Goal: Task Accomplishment & Management: Complete application form

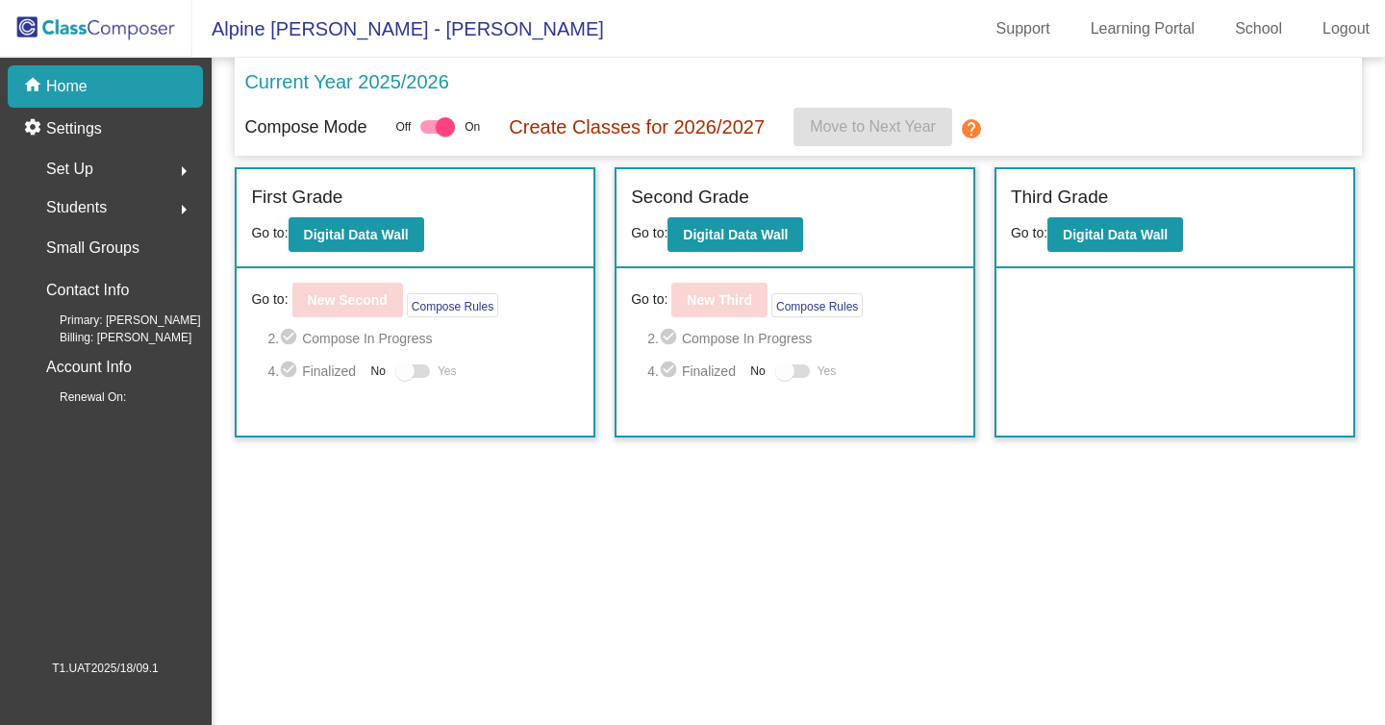
click at [93, 162] on span "Set Up" at bounding box center [69, 169] width 47 height 27
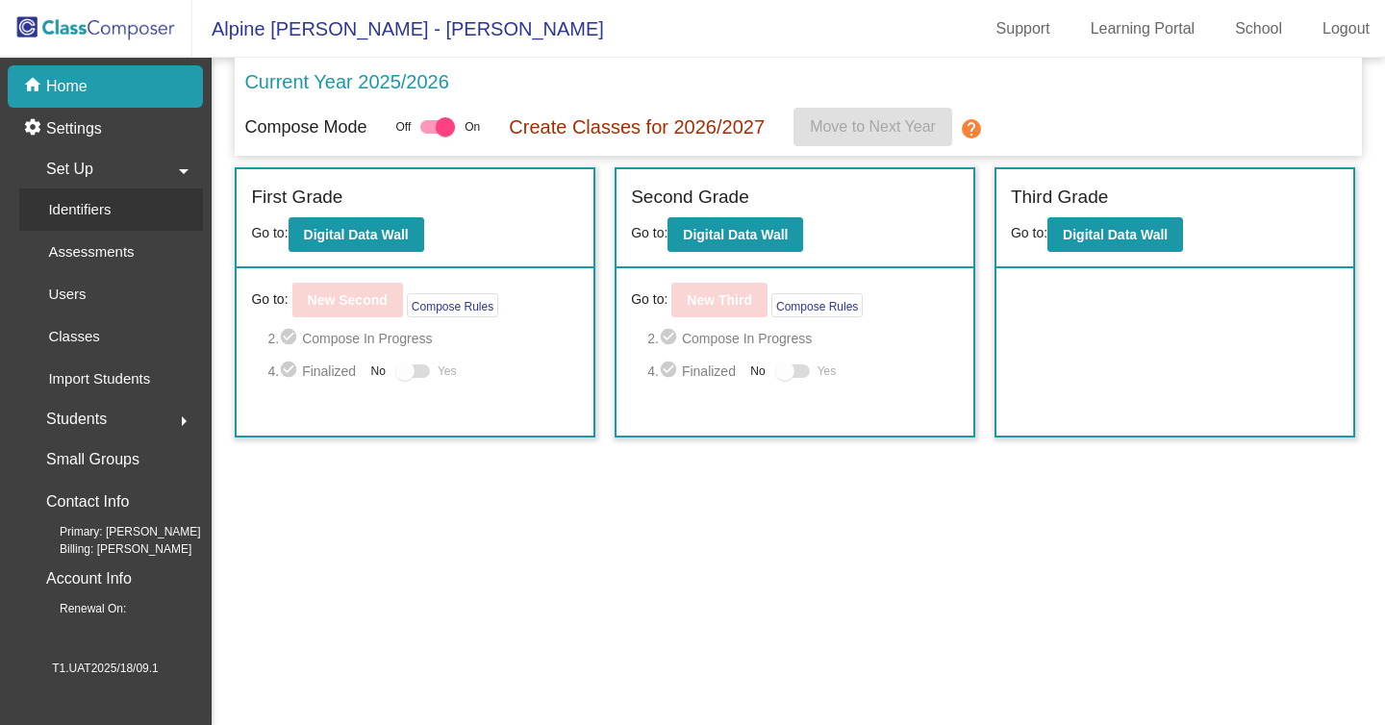
click at [114, 198] on div "Identifiers" at bounding box center [72, 210] width 107 height 42
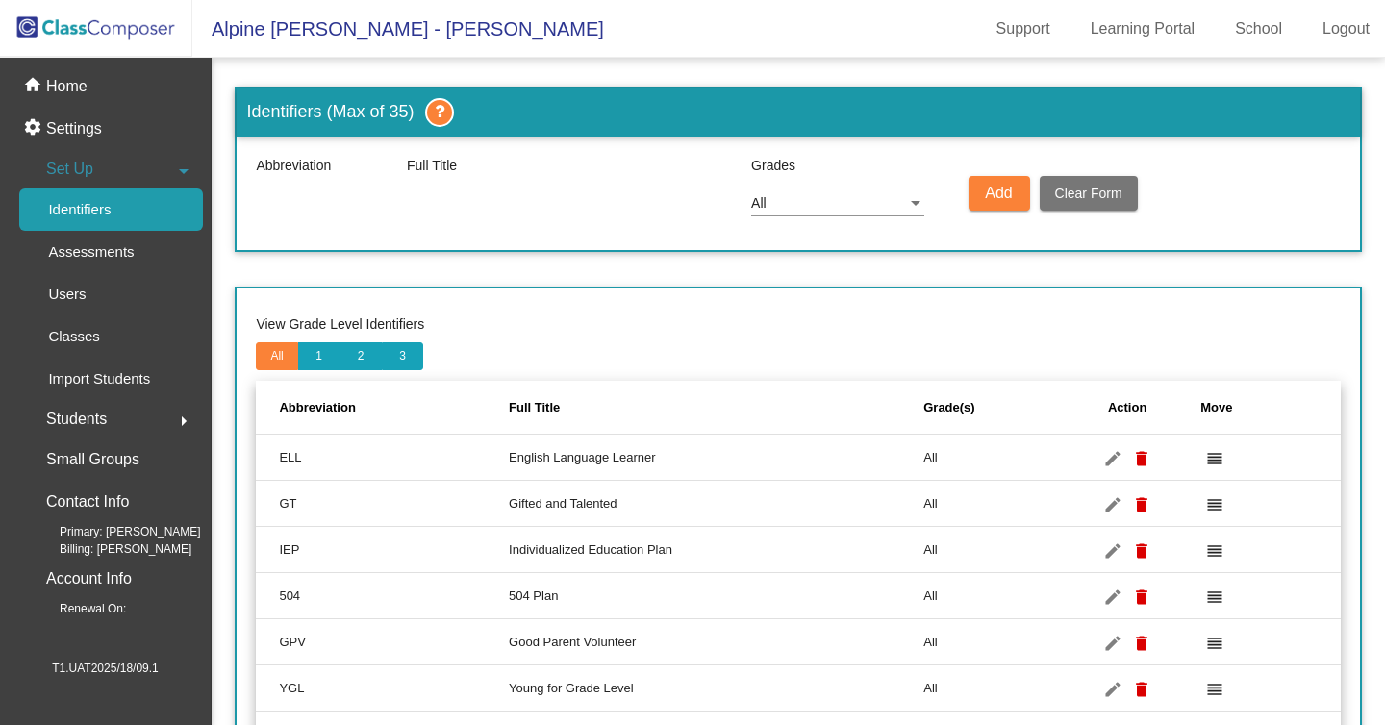
click at [310, 204] on input at bounding box center [319, 199] width 127 height 15
type input "TES"
click at [443, 193] on input at bounding box center [562, 199] width 311 height 15
type input "abc"
click at [1003, 194] on span "Add" at bounding box center [998, 193] width 27 height 16
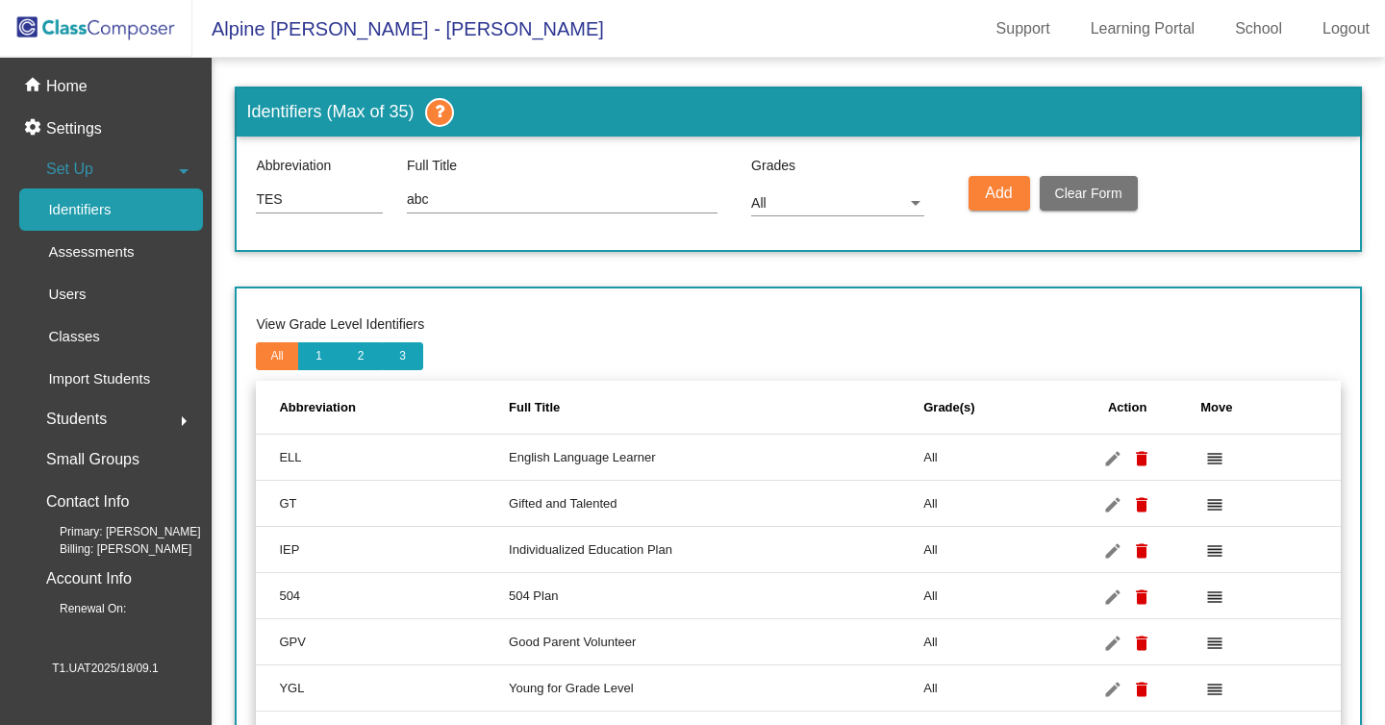
drag, startPoint x: 486, startPoint y: 189, endPoint x: 443, endPoint y: 201, distance: 44.1
click at [444, 201] on div "abc" at bounding box center [562, 195] width 311 height 38
drag, startPoint x: 443, startPoint y: 201, endPoint x: 398, endPoint y: 199, distance: 45.3
click at [407, 199] on input "abc" at bounding box center [562, 199] width 311 height 15
drag, startPoint x: 320, startPoint y: 188, endPoint x: 282, endPoint y: 200, distance: 40.5
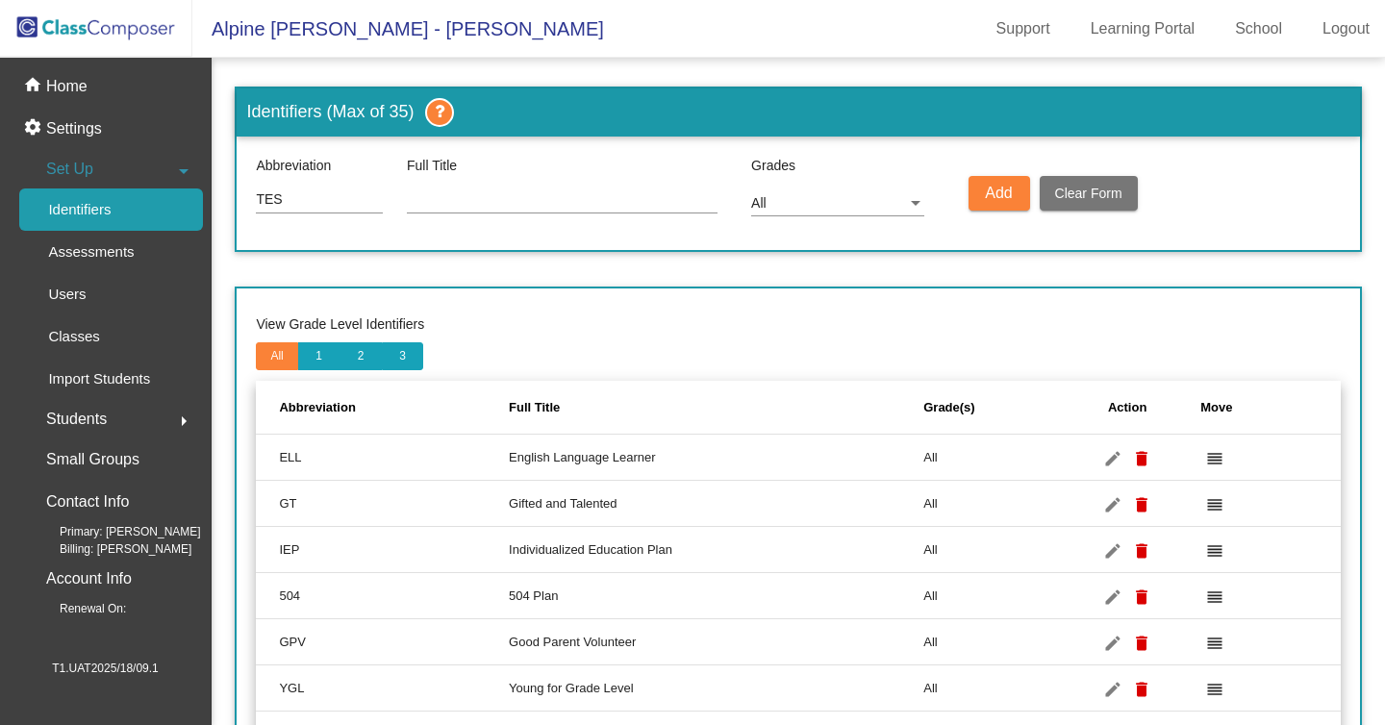
click at [282, 200] on div "TES" at bounding box center [319, 195] width 127 height 38
drag, startPoint x: 282, startPoint y: 200, endPoint x: 252, endPoint y: 199, distance: 29.8
click at [256, 199] on input "TES" at bounding box center [319, 199] width 127 height 15
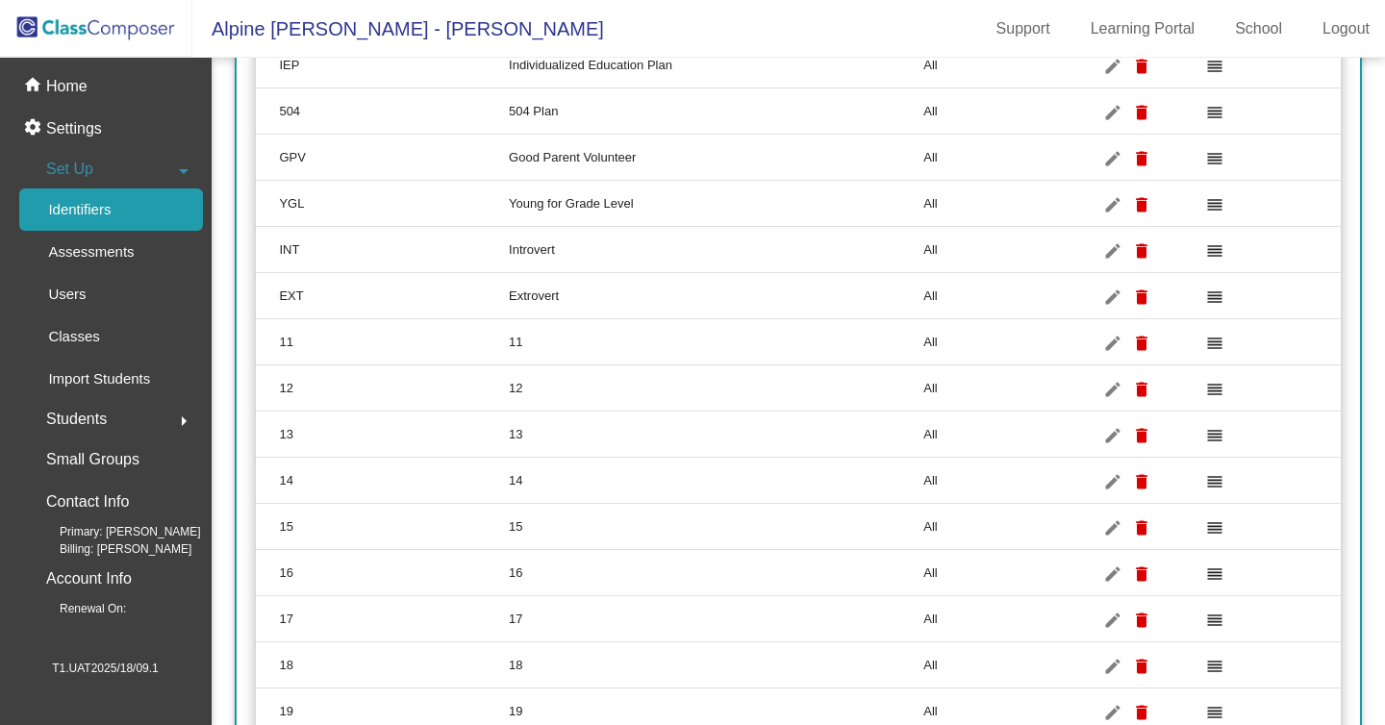
scroll to position [828, 0]
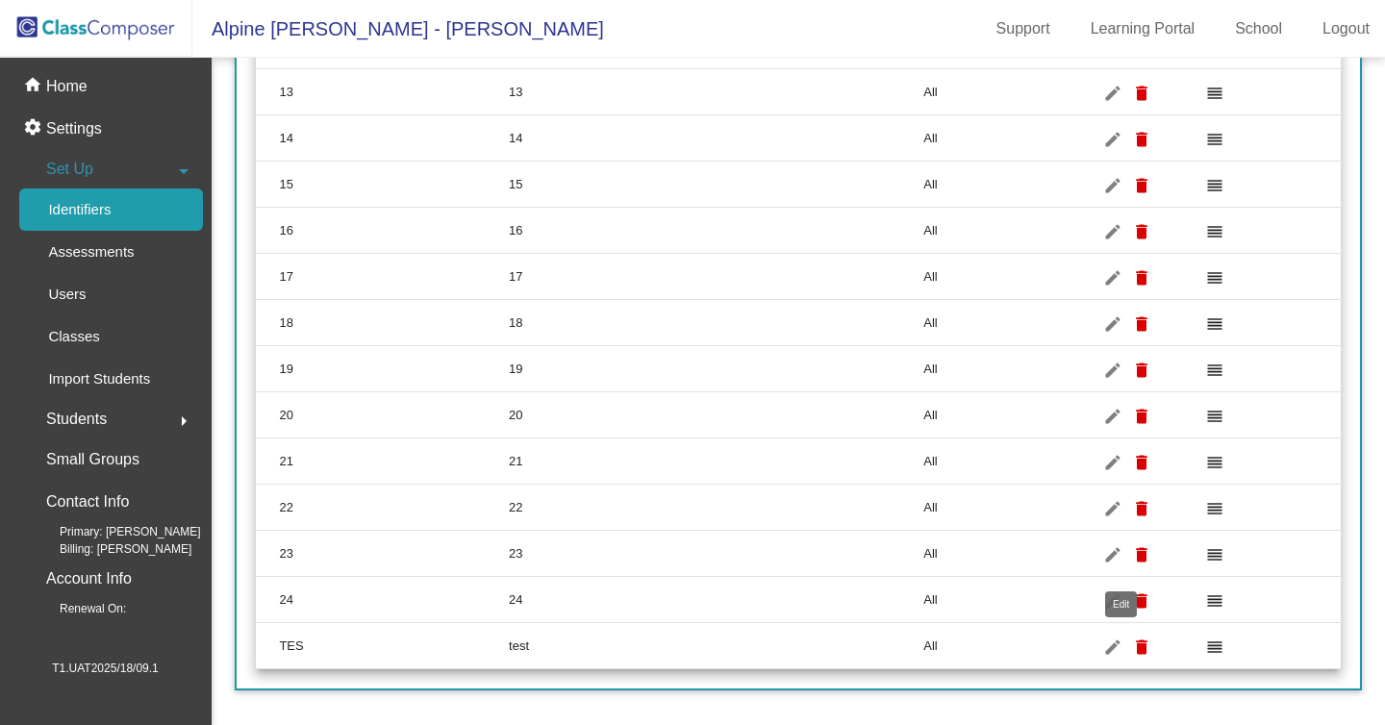
click at [1120, 644] on mat-icon "edit" at bounding box center [1113, 647] width 23 height 23
type input "TES"
type input "test"
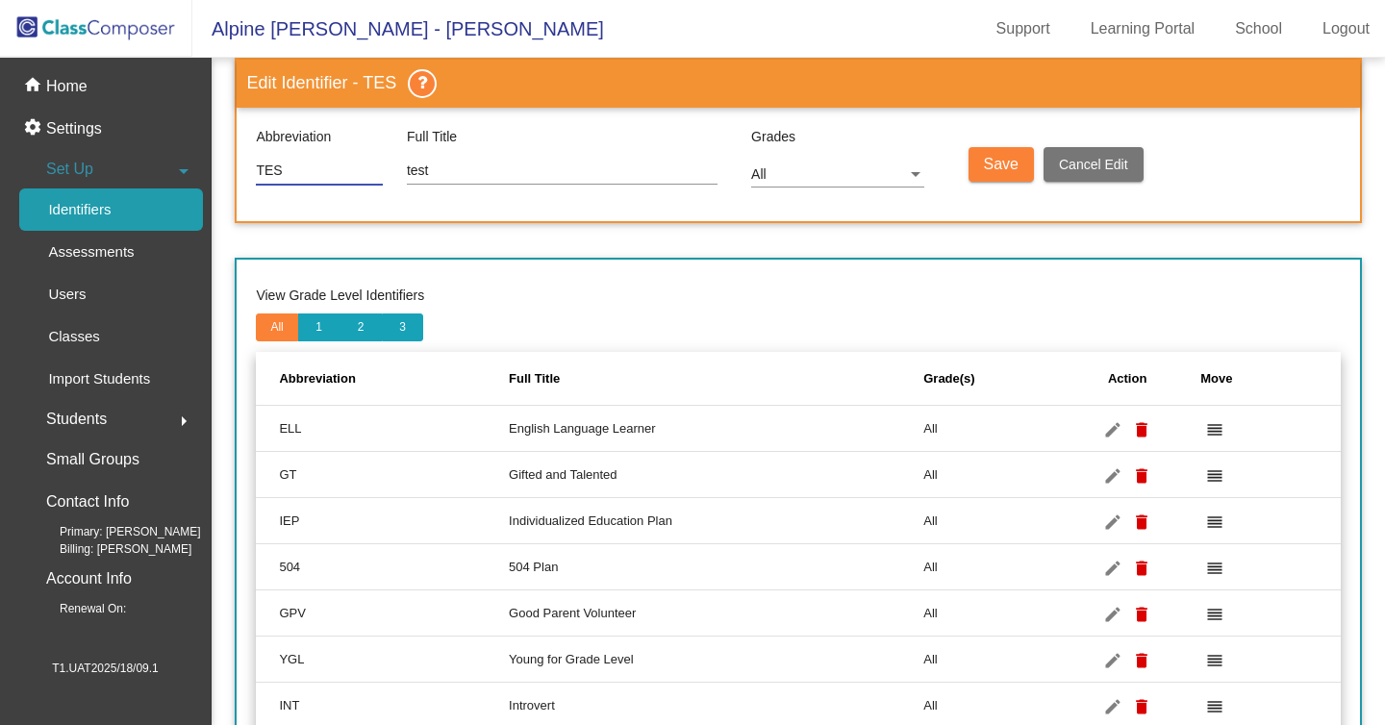
scroll to position [0, 0]
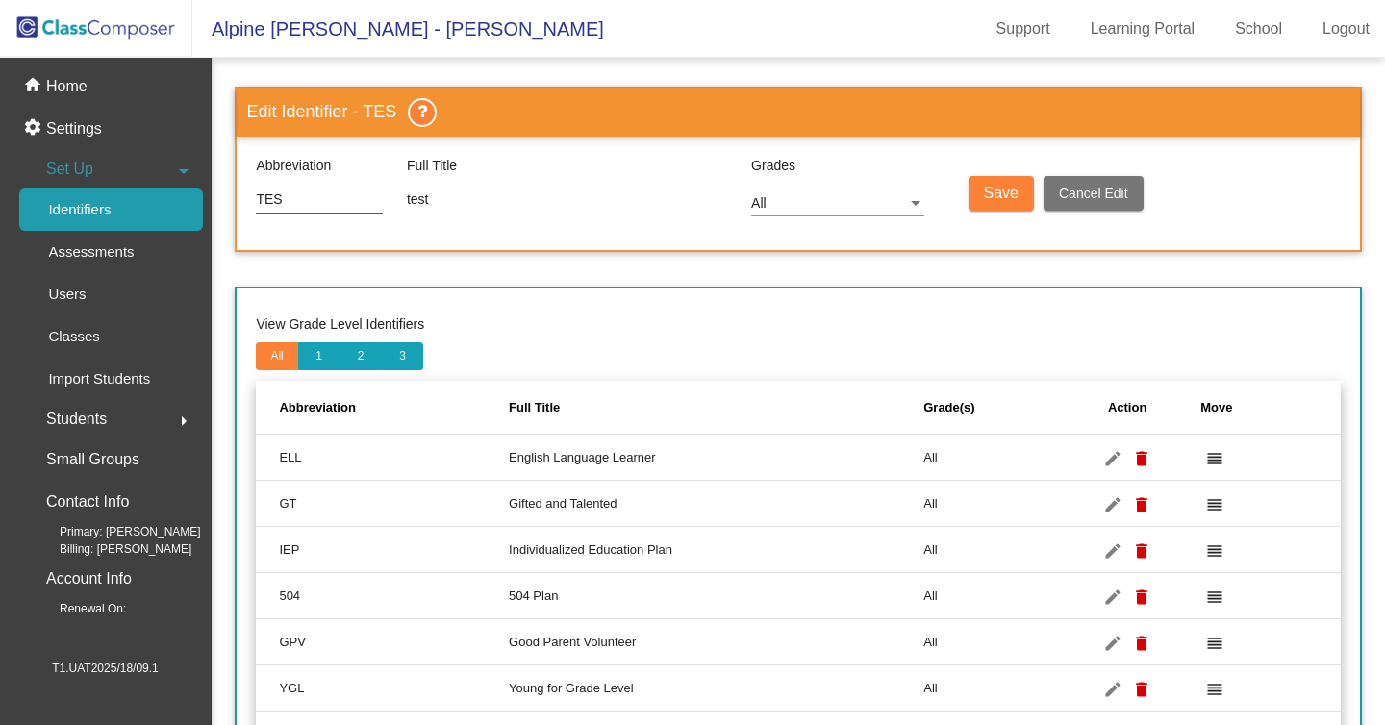
click at [1007, 186] on span "Save" at bounding box center [1001, 193] width 35 height 16
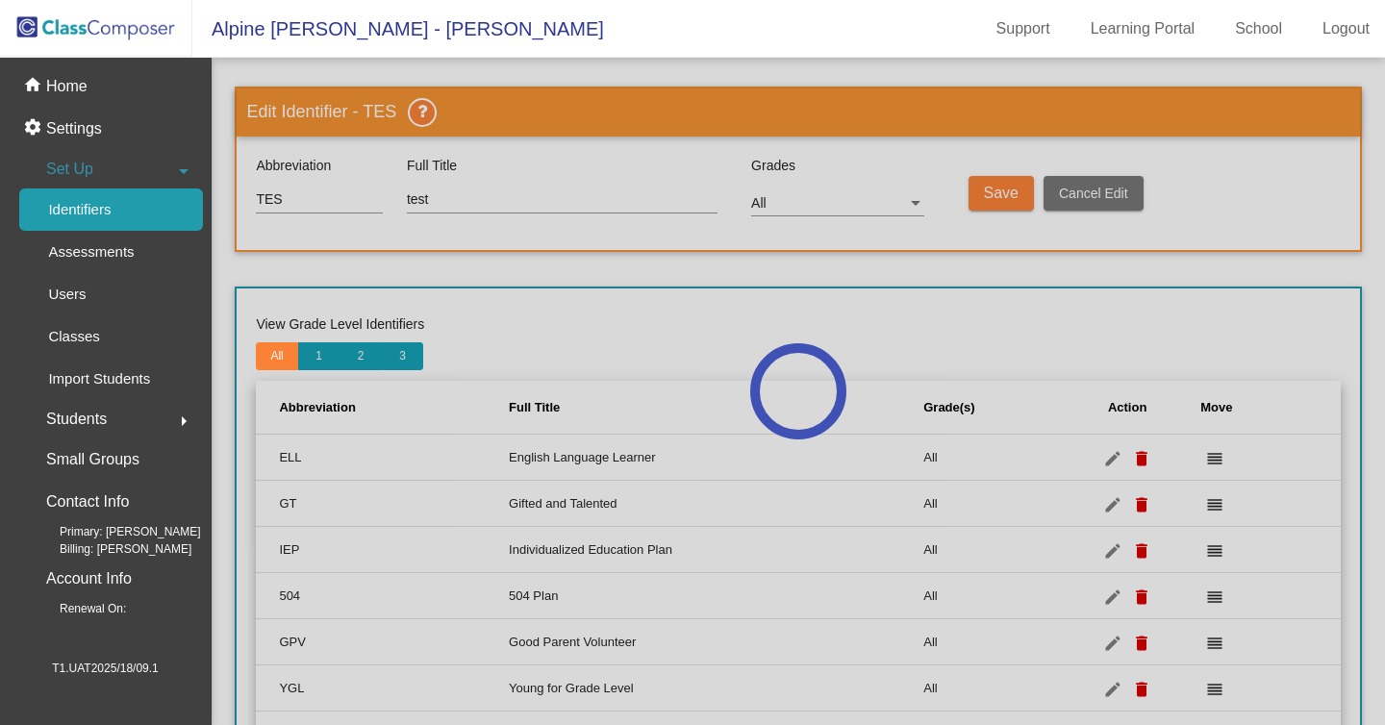
click at [764, 273] on div at bounding box center [799, 392] width 1174 height 668
click at [1345, 34] on link "Logout" at bounding box center [1346, 28] width 78 height 31
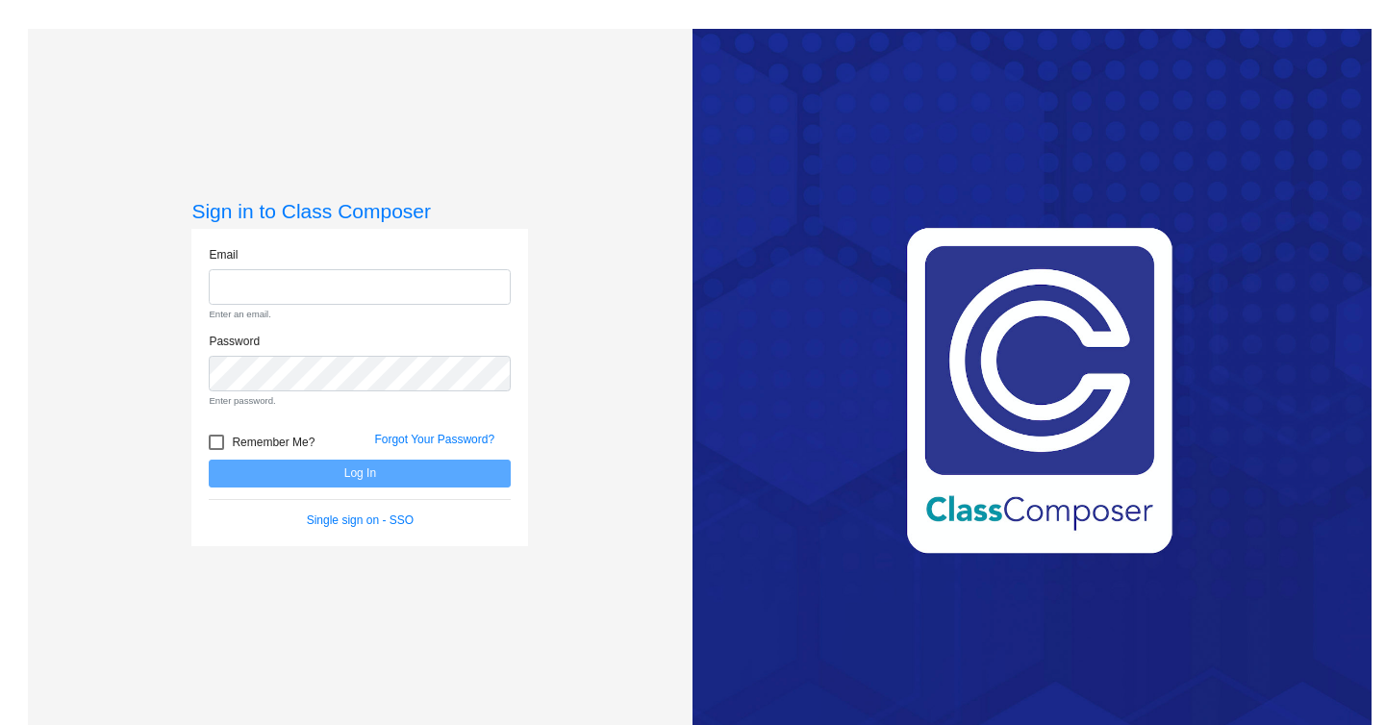
click at [890, 124] on div "Love Class Composer? Share it with a friend! If you're happy with Class Compose…" at bounding box center [1032, 391] width 679 height 725
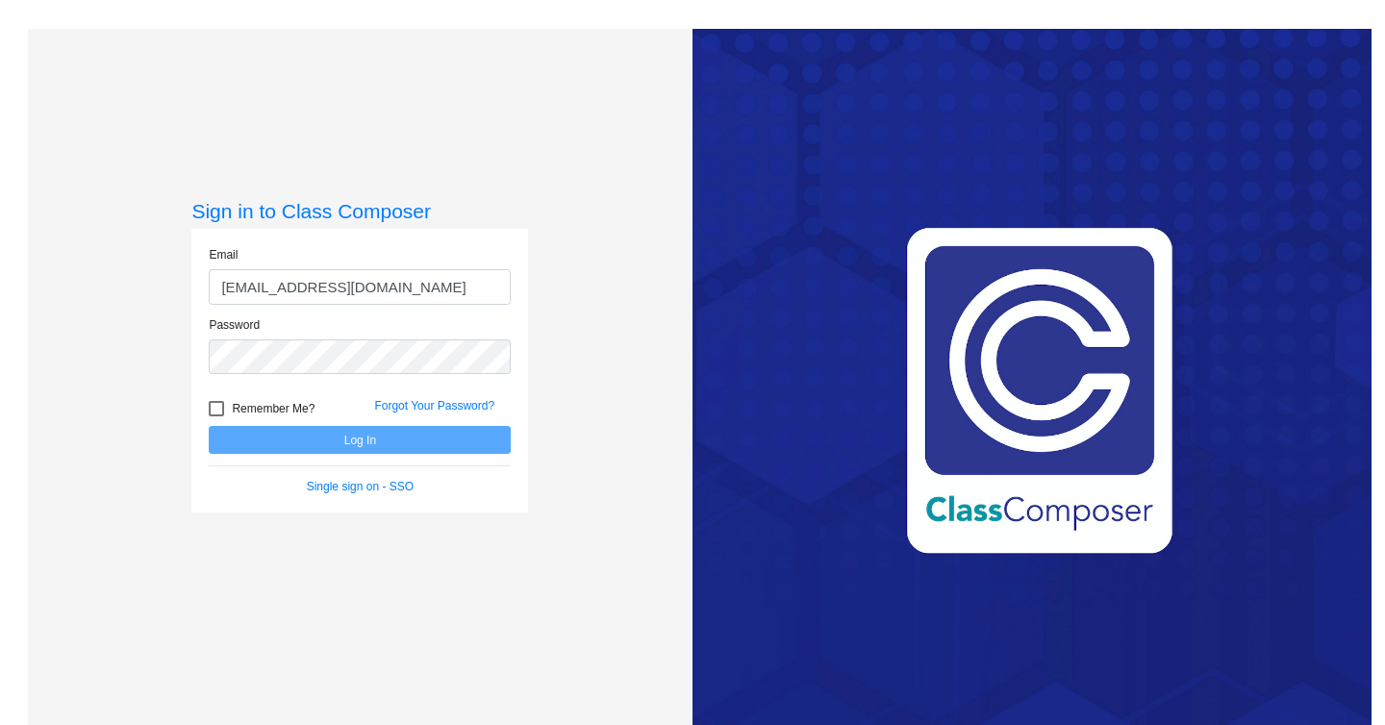
type input "[EMAIL_ADDRESS][DOMAIN_NAME]"
click at [419, 448] on button "Log In" at bounding box center [360, 440] width 302 height 28
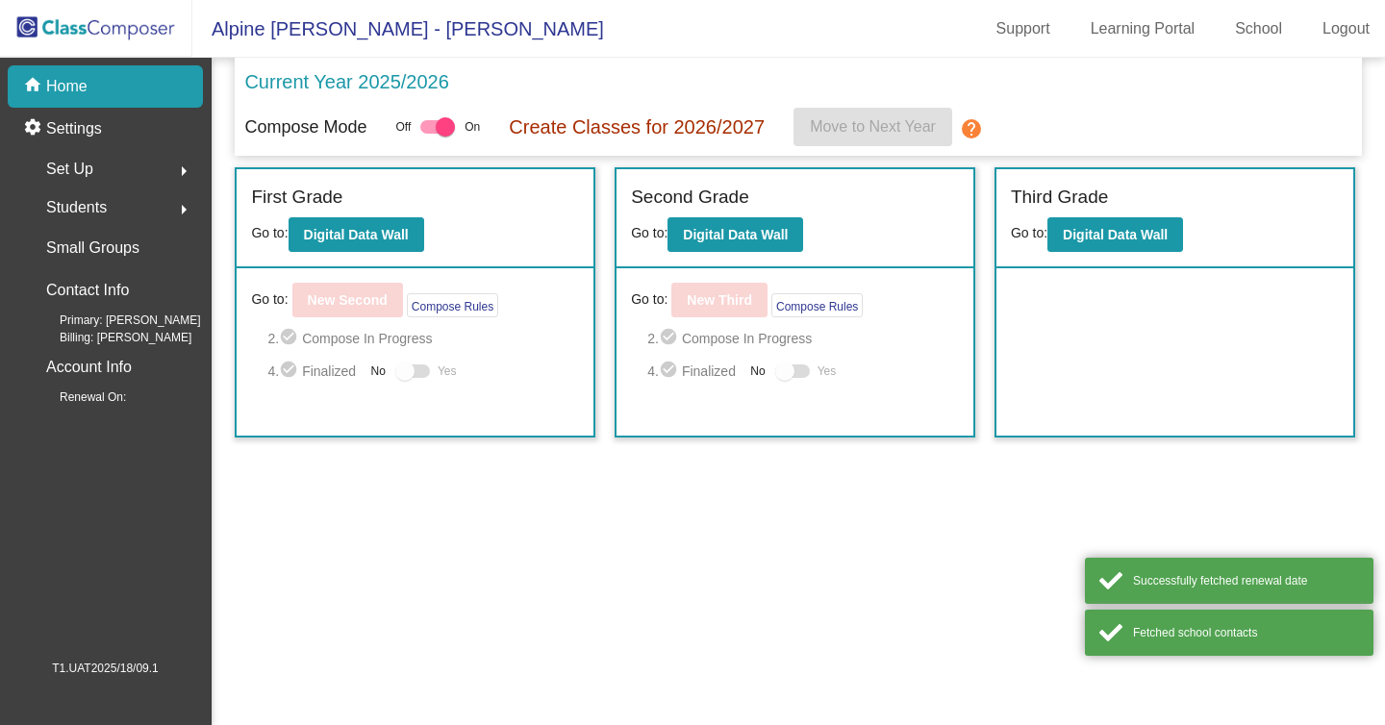
click at [123, 152] on div "Set Up arrow_right" at bounding box center [111, 169] width 184 height 38
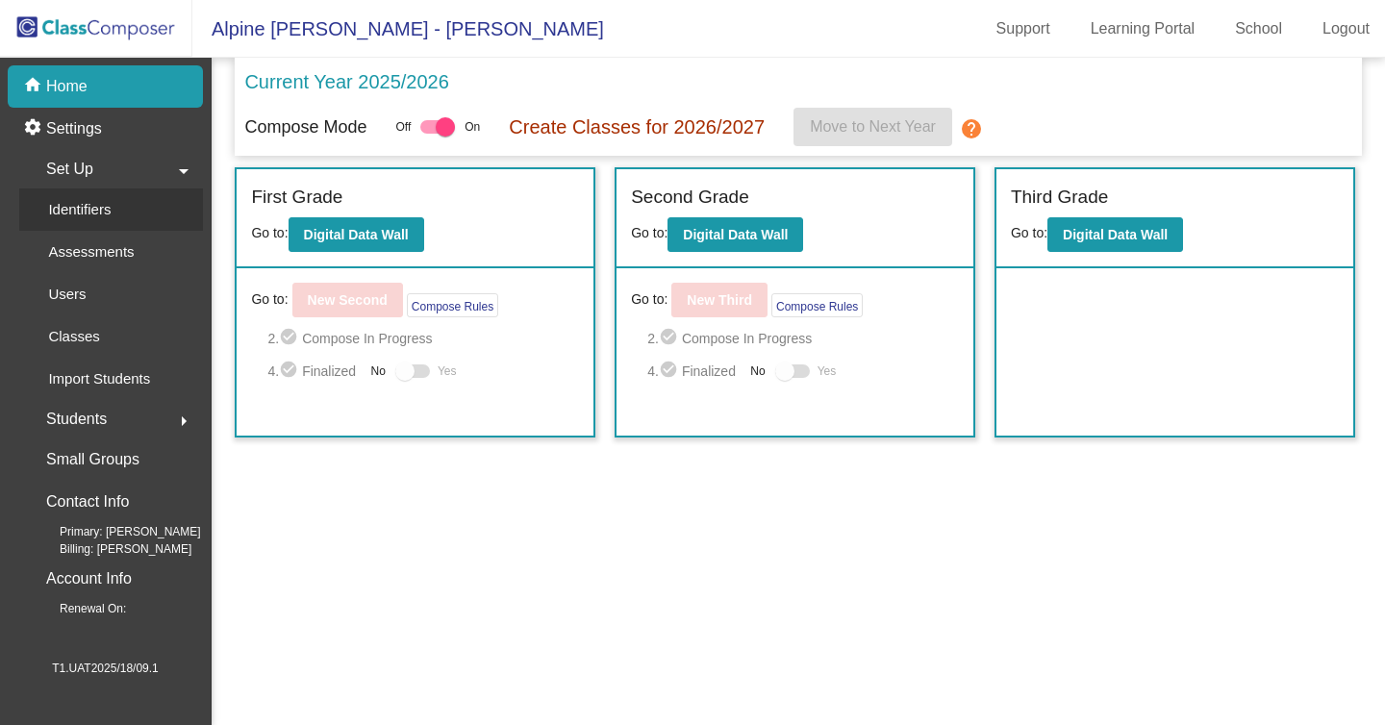
click at [106, 207] on p "Identifiers" at bounding box center [79, 209] width 63 height 23
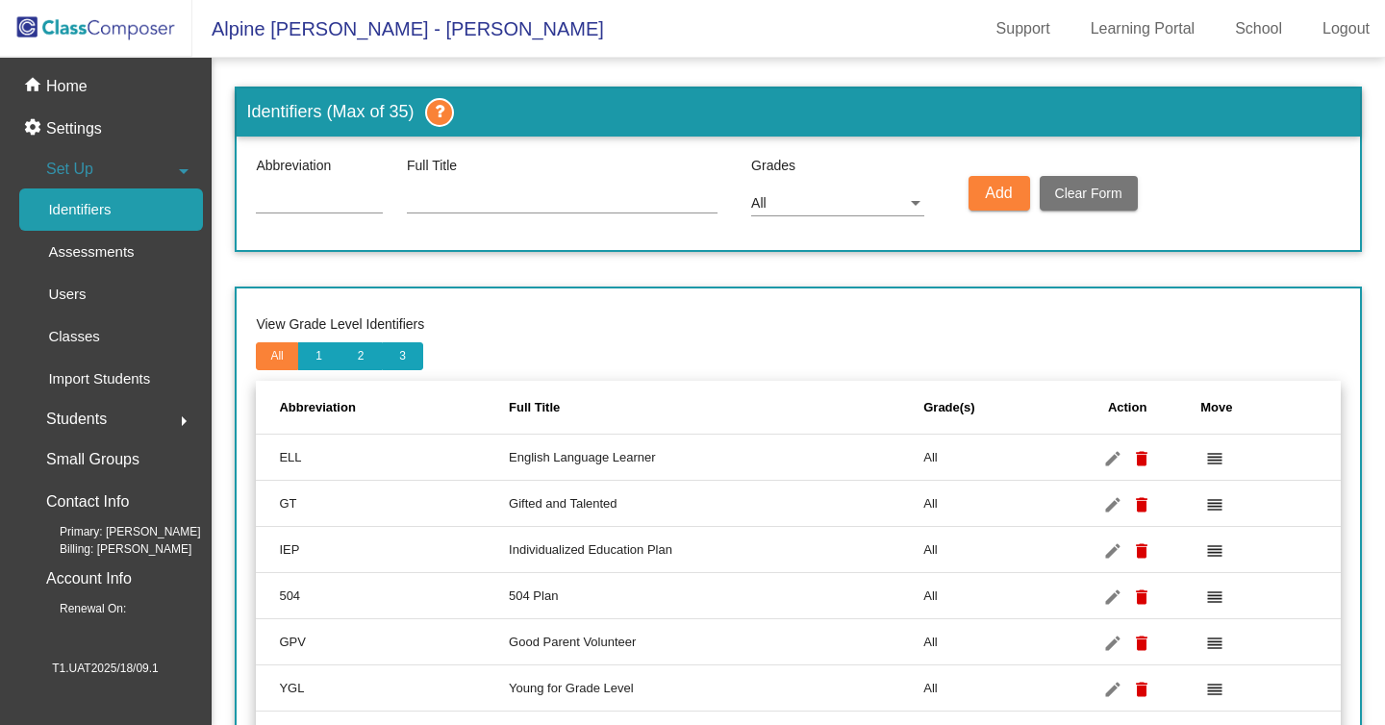
click at [305, 208] on input at bounding box center [319, 199] width 127 height 15
click at [552, 201] on input at bounding box center [562, 199] width 311 height 15
click at [316, 188] on div "TRG" at bounding box center [319, 195] width 127 height 38
type input "T"
type input "ABC"
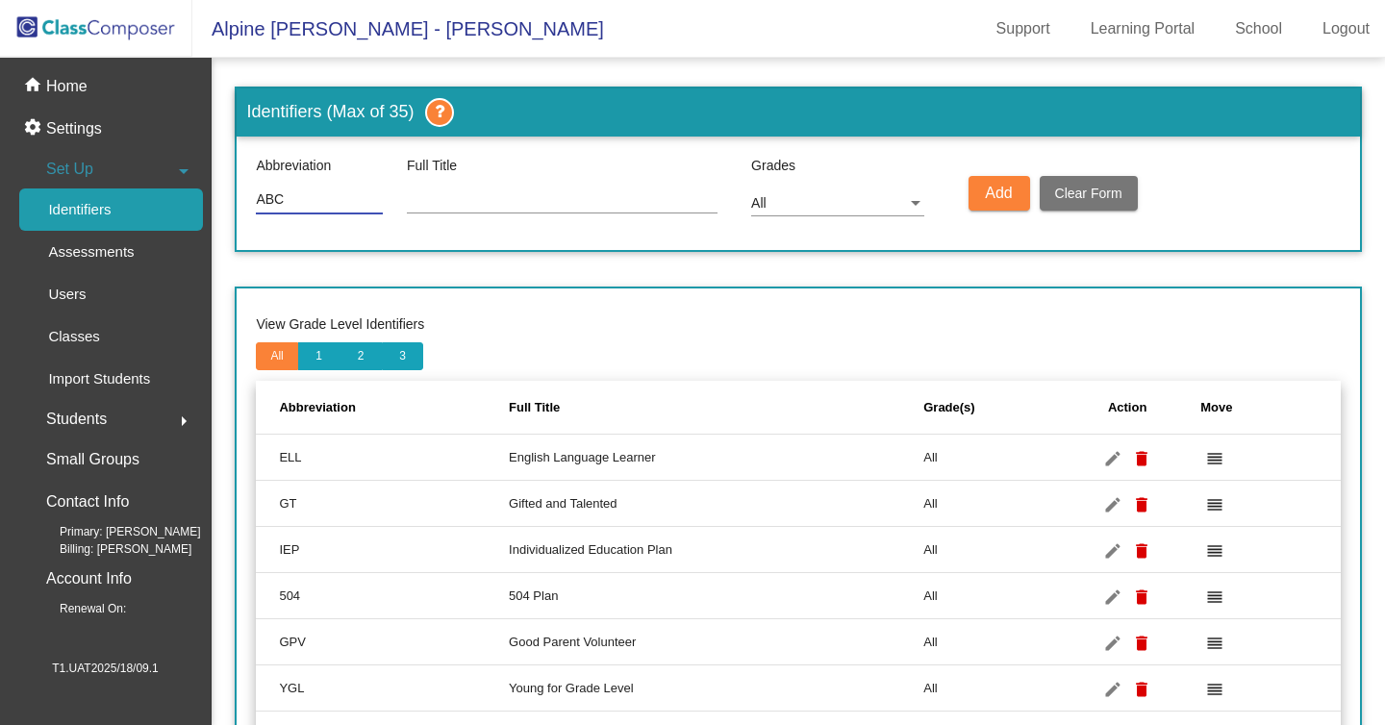
click at [524, 202] on input at bounding box center [562, 199] width 311 height 15
type input "testing"
click at [998, 203] on button "Add" at bounding box center [1000, 193] width 62 height 35
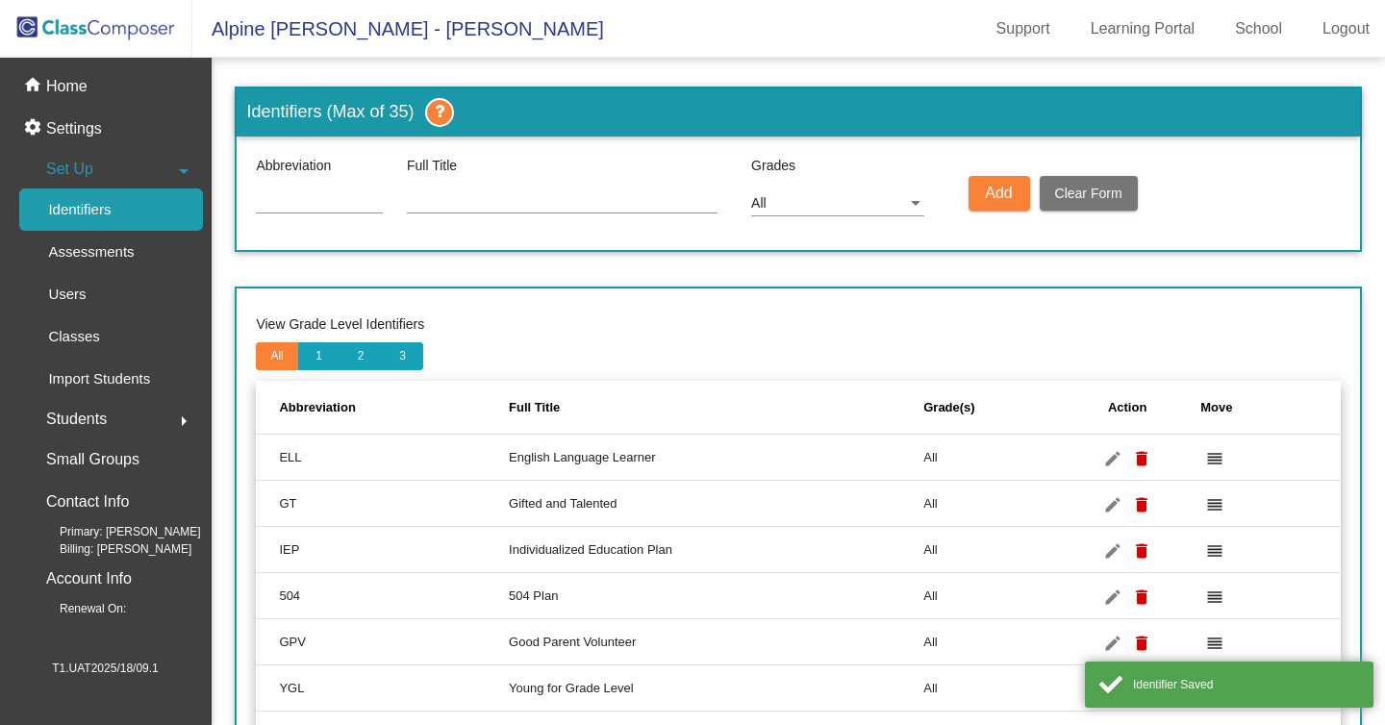
scroll to position [874, 0]
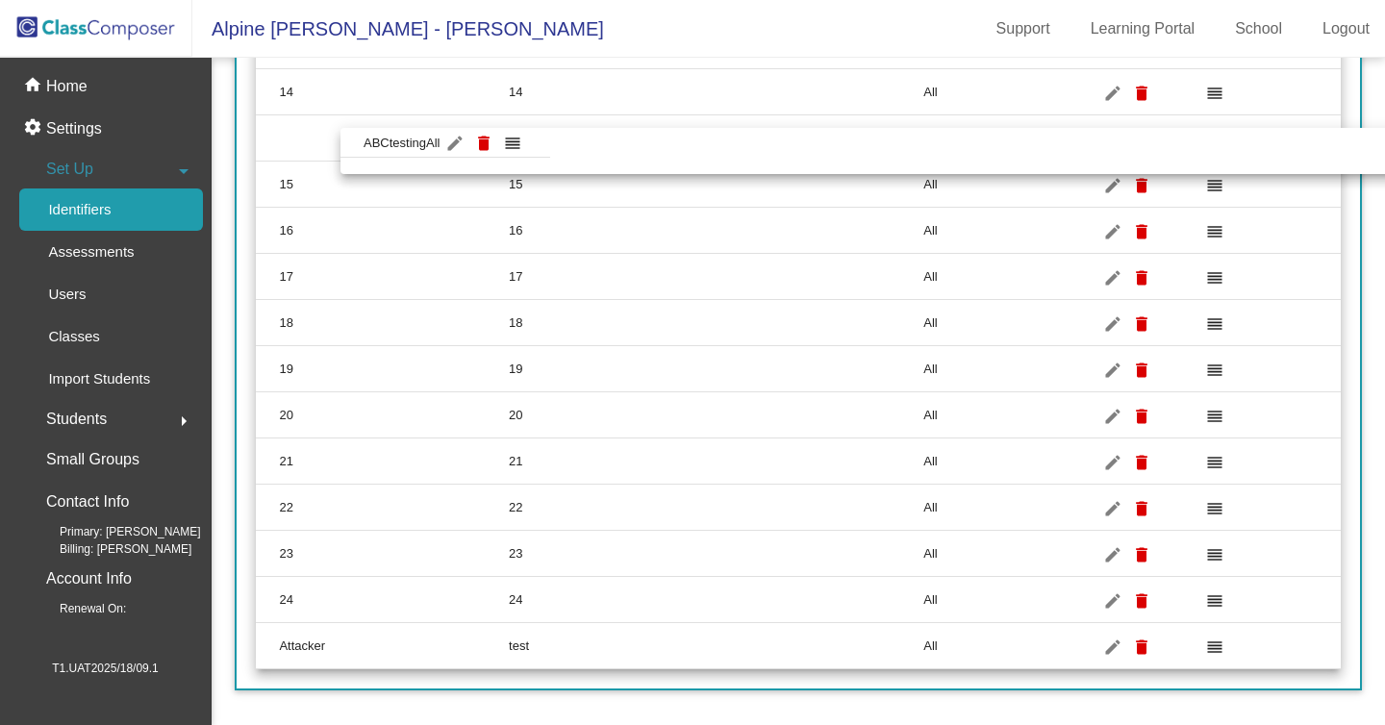
drag, startPoint x: 557, startPoint y: 643, endPoint x: 642, endPoint y: 148, distance: 501.7
click at [642, 148] on body "Alpine Meadows - Mike Support Learning Portal School Logout home Home settings …" at bounding box center [692, 362] width 1385 height 725
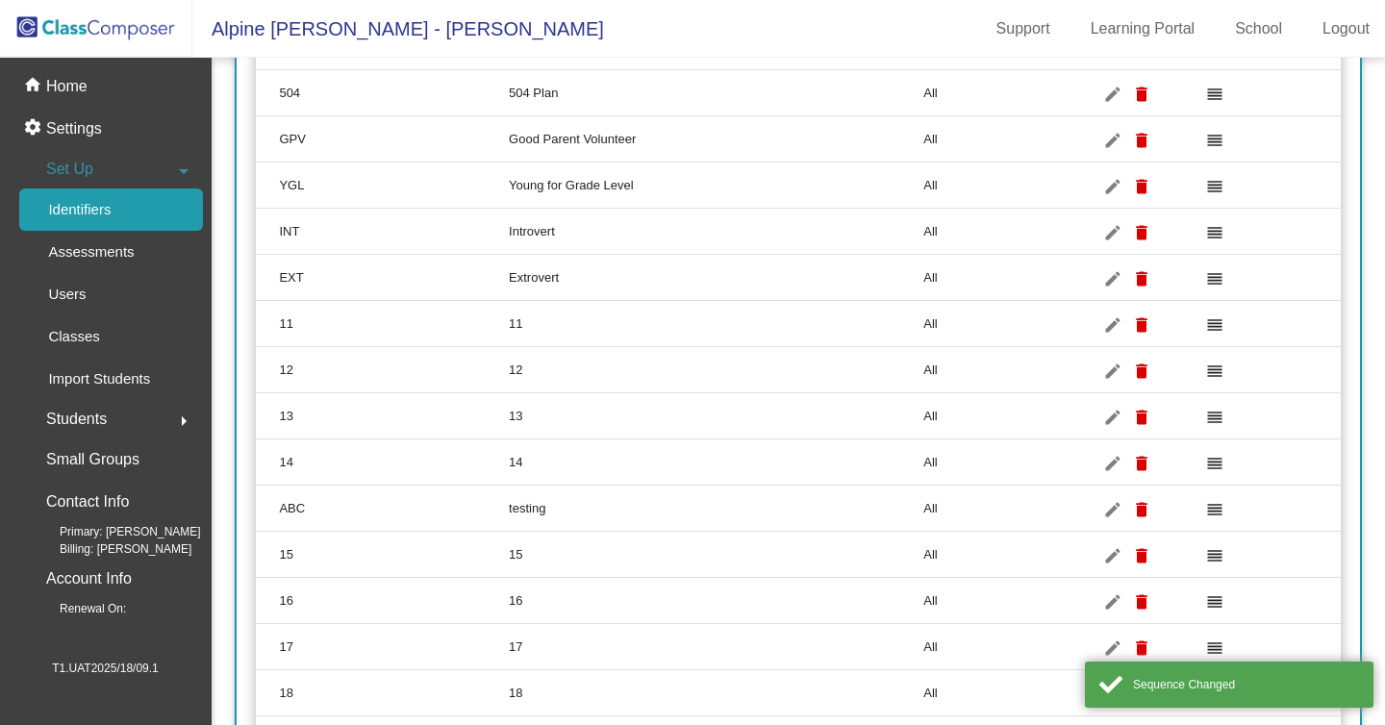
scroll to position [433, 0]
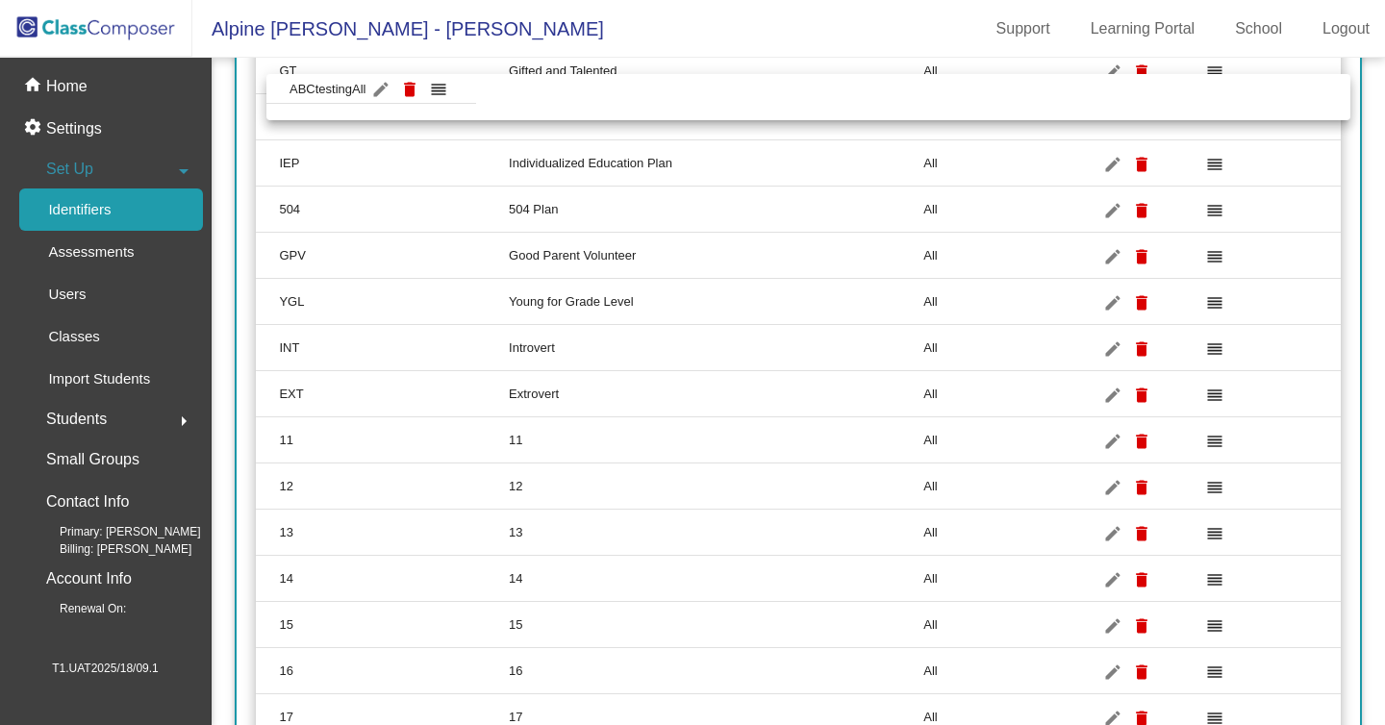
drag, startPoint x: 537, startPoint y: 577, endPoint x: 547, endPoint y: 94, distance: 483.0
click at [547, 94] on body "Alpine Meadows - Mike Support Learning Portal School Logout home Home settings …" at bounding box center [692, 362] width 1385 height 725
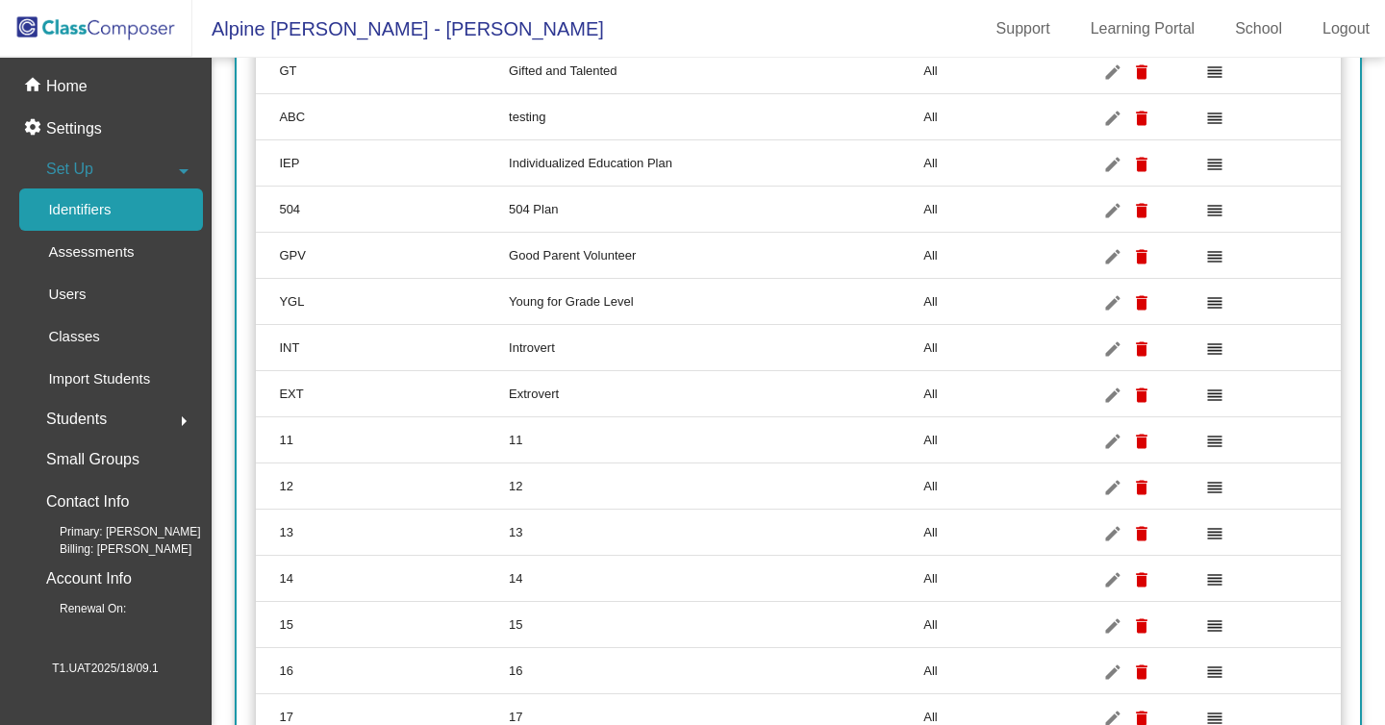
scroll to position [0, 0]
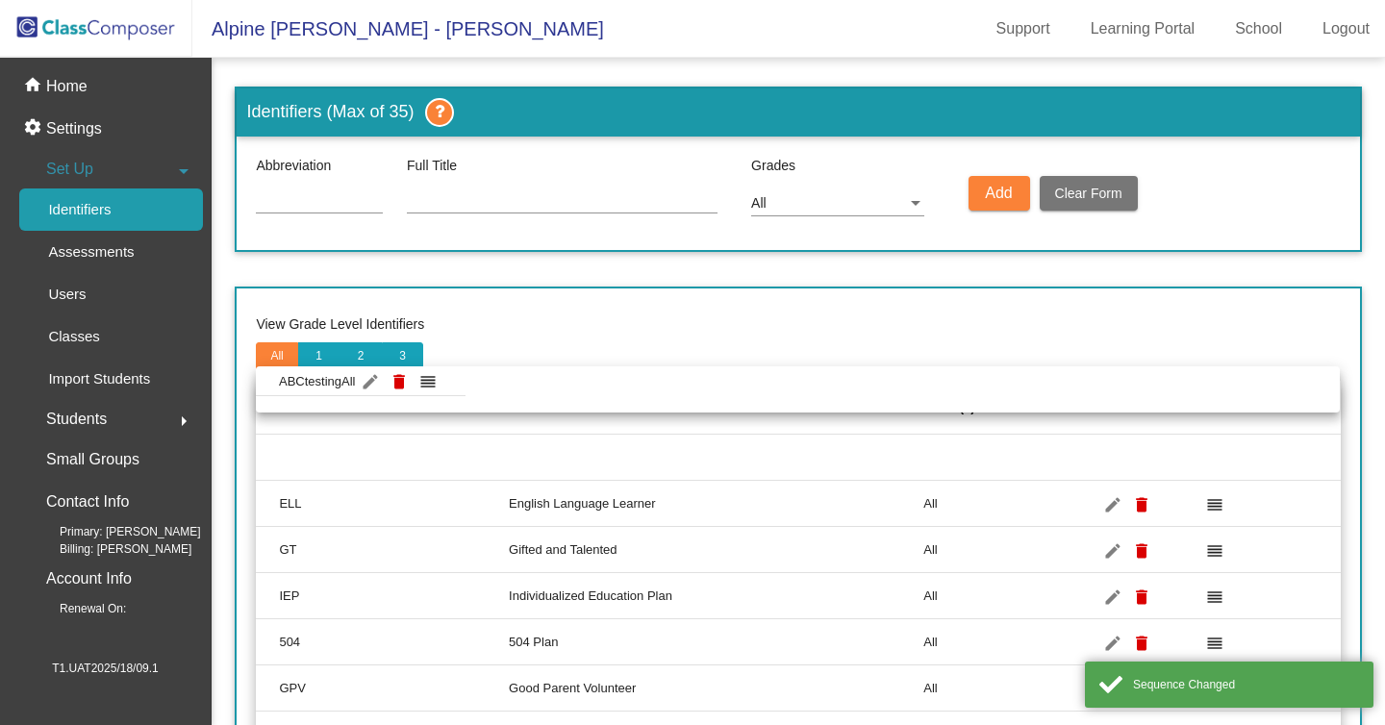
drag, startPoint x: 577, startPoint y: 556, endPoint x: 579, endPoint y: 401, distance: 154.9
click at [579, 401] on body "Alpine Meadows - Mike Support Learning Portal School Logout home Home settings …" at bounding box center [692, 362] width 1385 height 725
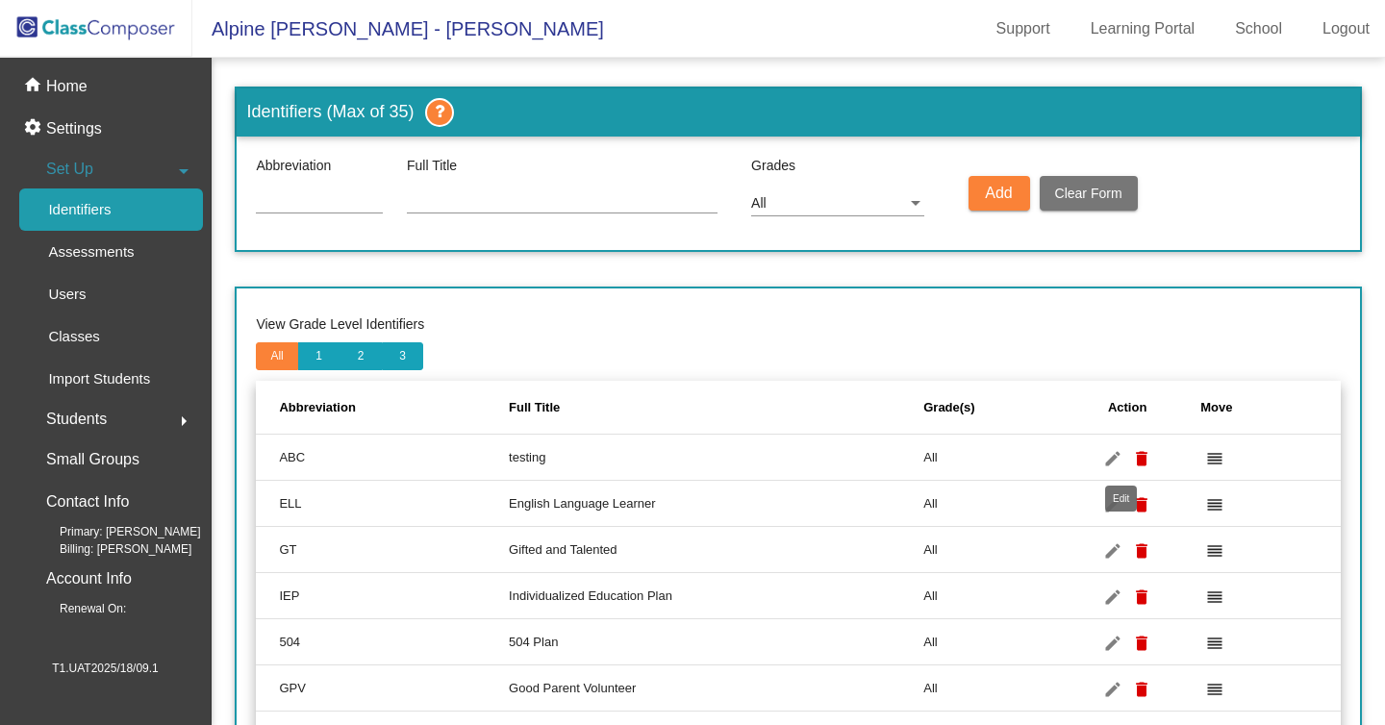
click at [1121, 447] on link "edit" at bounding box center [1113, 457] width 29 height 29
type input "ABC"
type input "testing"
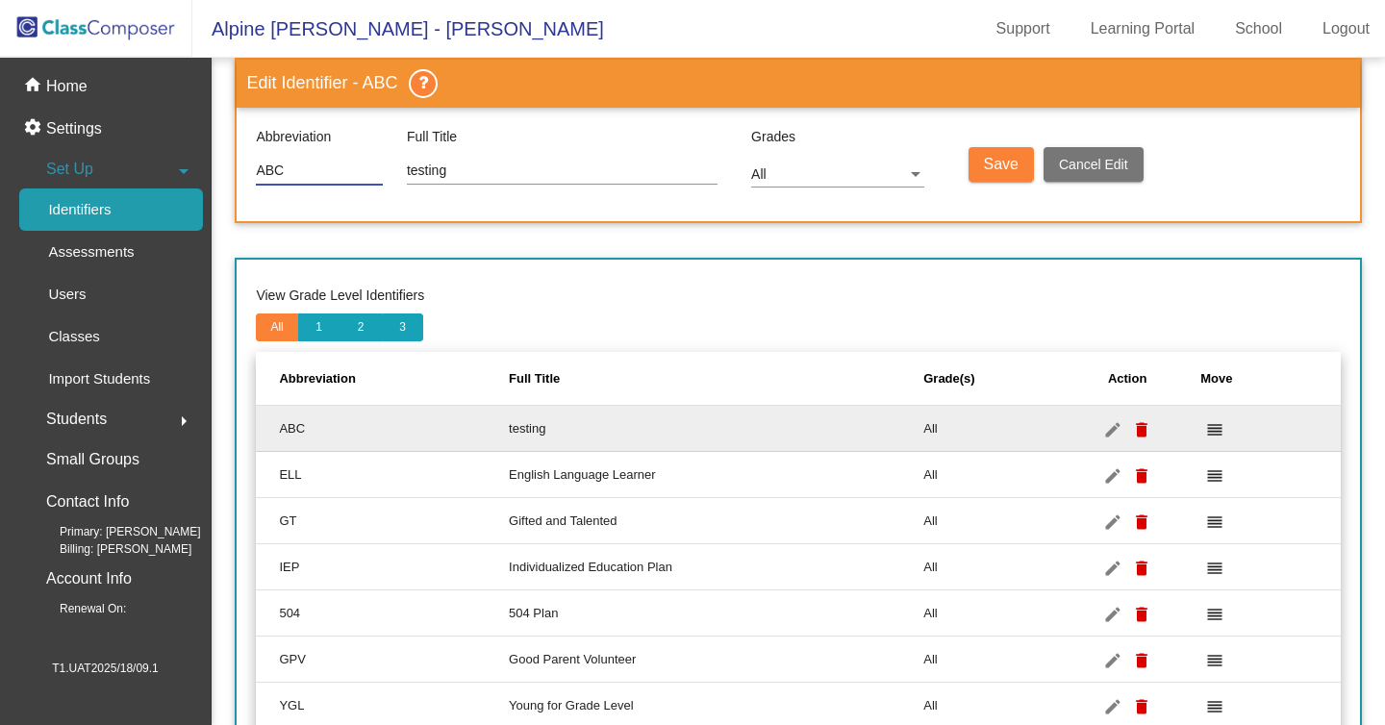
click at [995, 172] on span "Save" at bounding box center [1001, 164] width 35 height 16
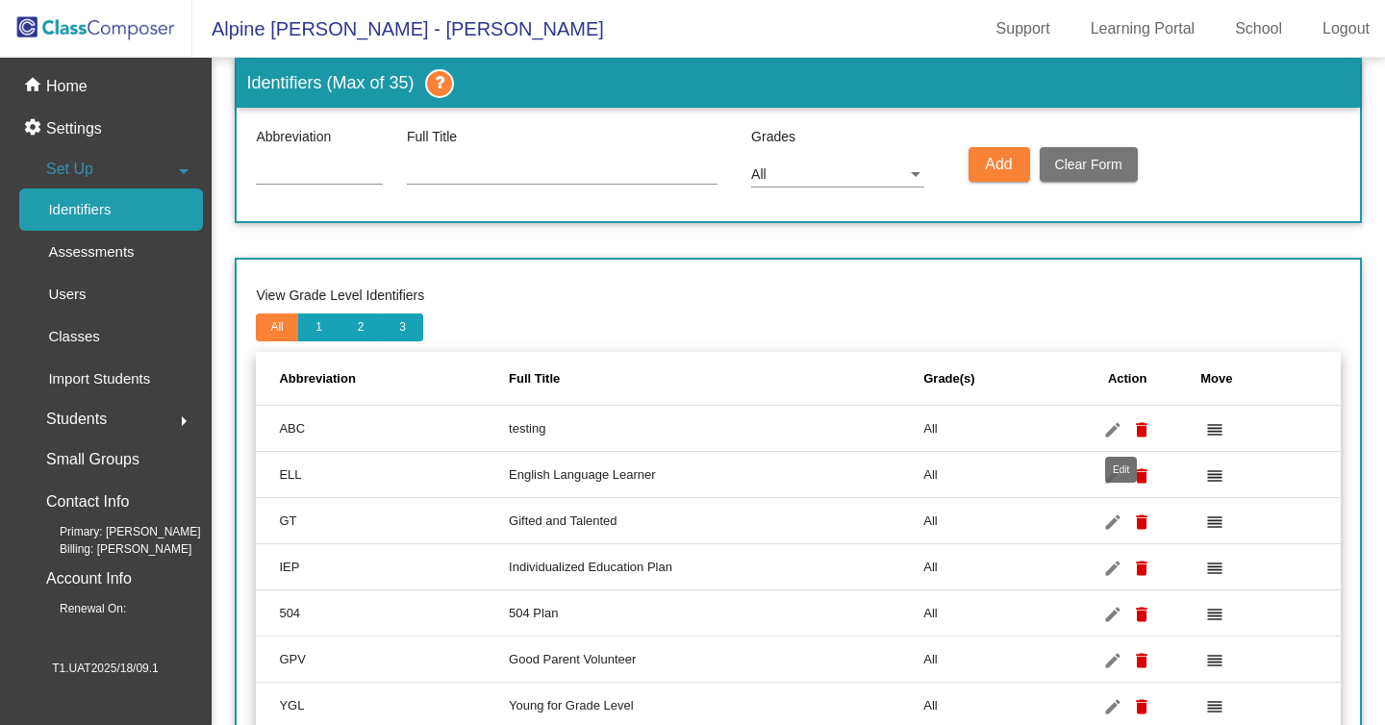
click at [1117, 420] on mat-icon "edit" at bounding box center [1113, 429] width 23 height 23
type input "ABC"
type input "testing"
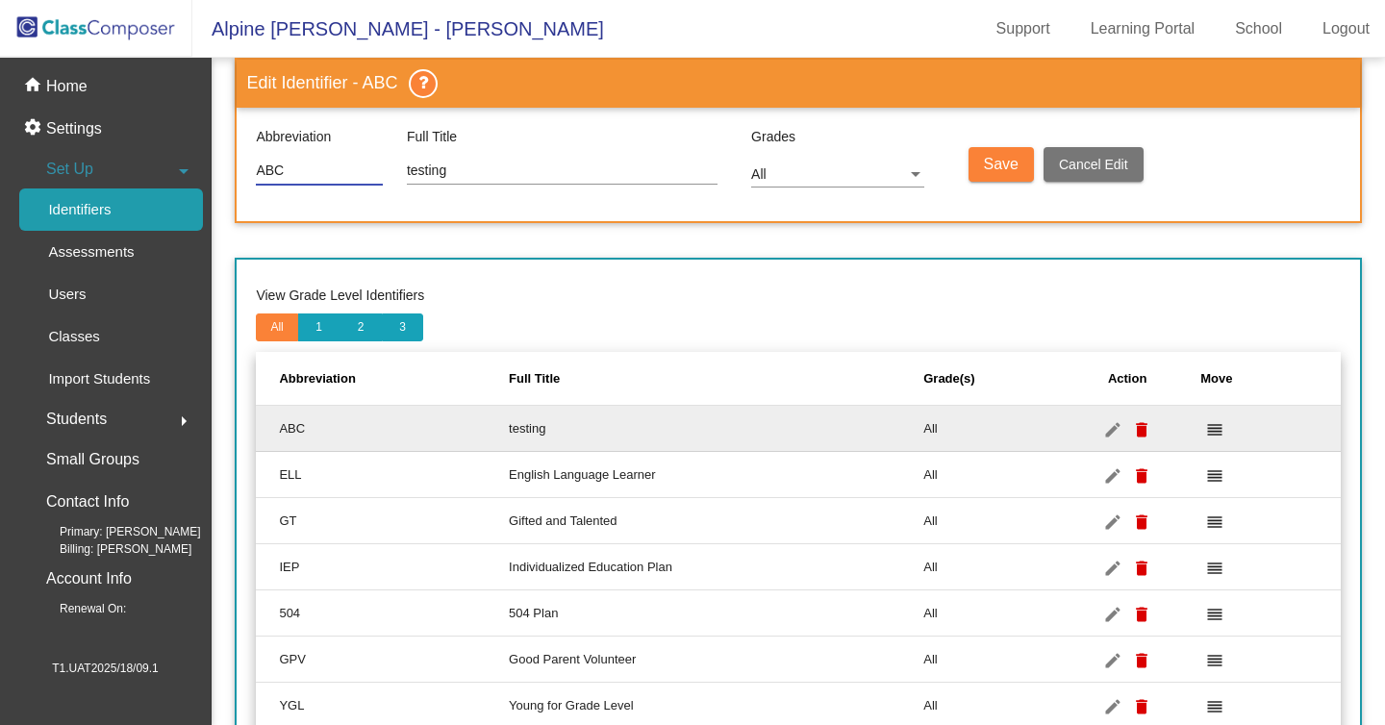
click at [1007, 157] on span "Save" at bounding box center [1001, 164] width 35 height 16
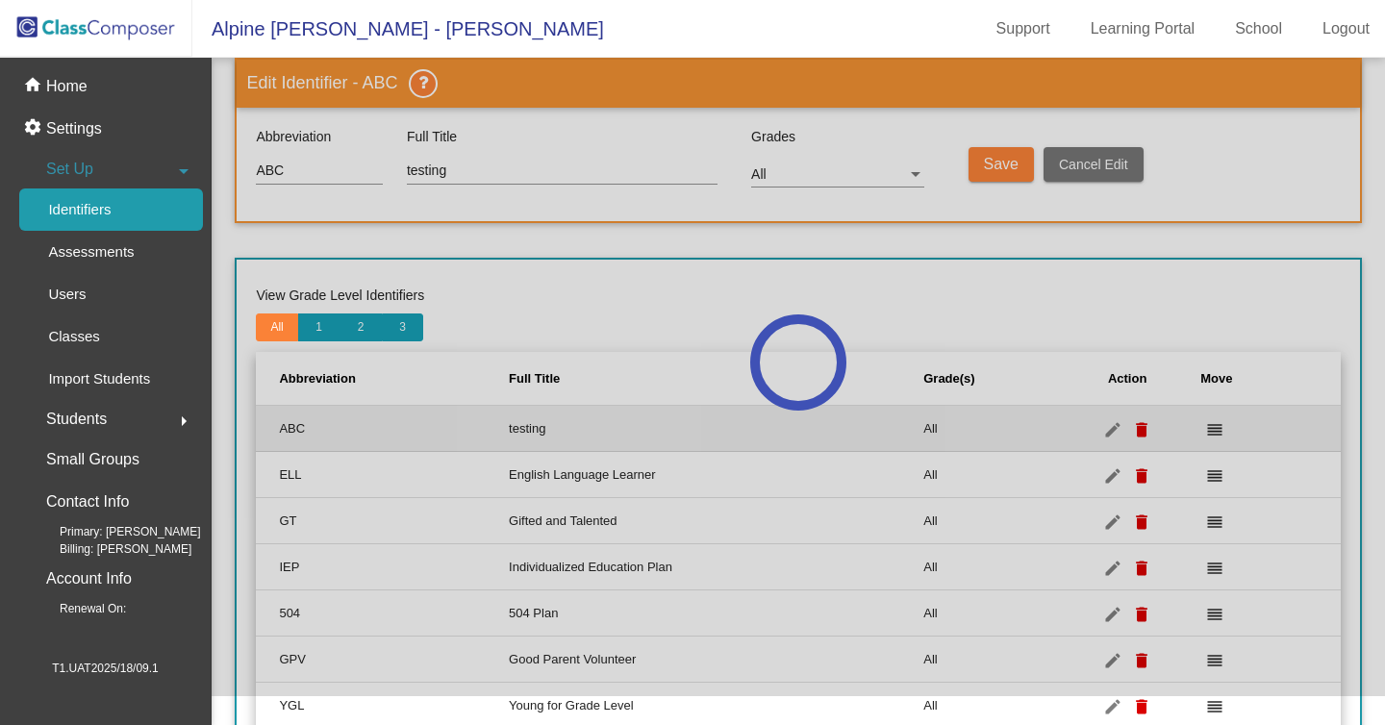
click at [972, 354] on div at bounding box center [799, 363] width 1174 height 668
click at [1345, 27] on link "Logout" at bounding box center [1346, 28] width 78 height 31
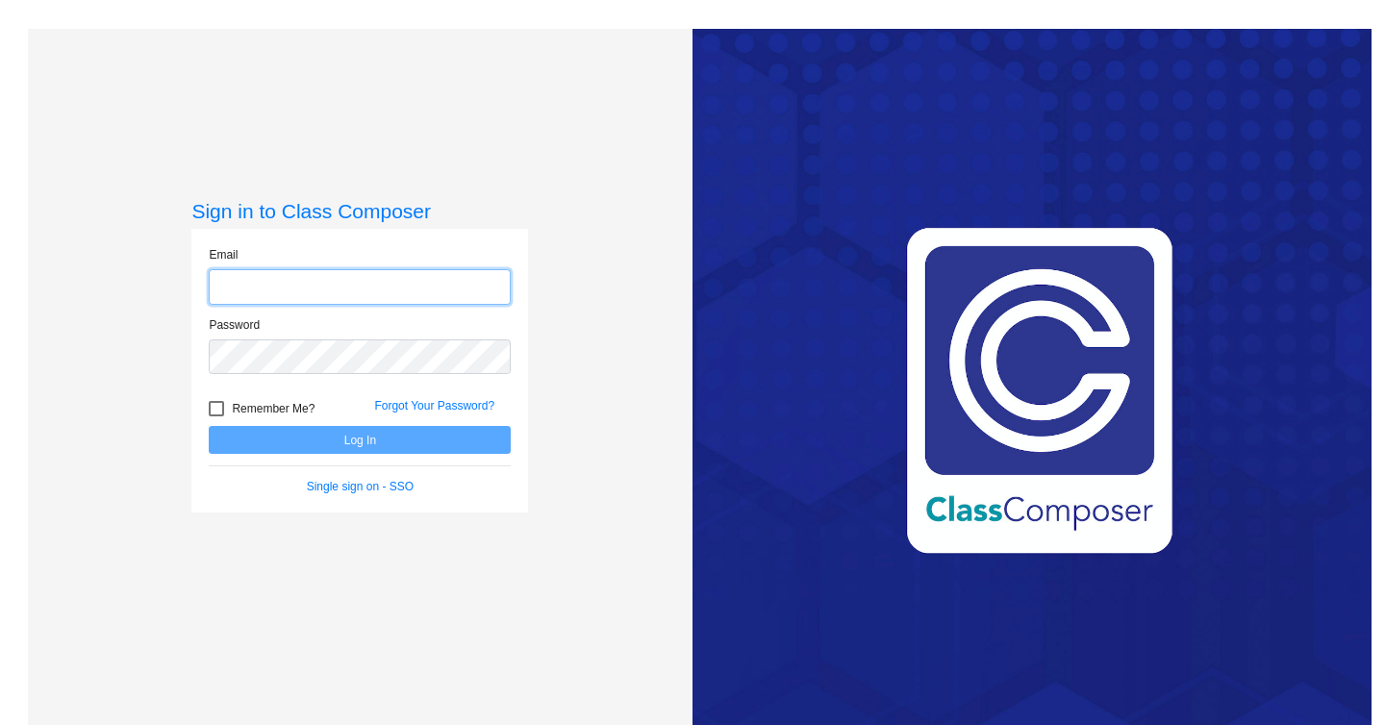
click at [364, 270] on input "email" at bounding box center [360, 287] width 302 height 36
click at [438, 273] on input "email" at bounding box center [360, 287] width 302 height 36
paste input "mc91825.3hzkwxoc@mailosaur.net"
type input "mc91825.3hzkwxoc@mailosaur.net"
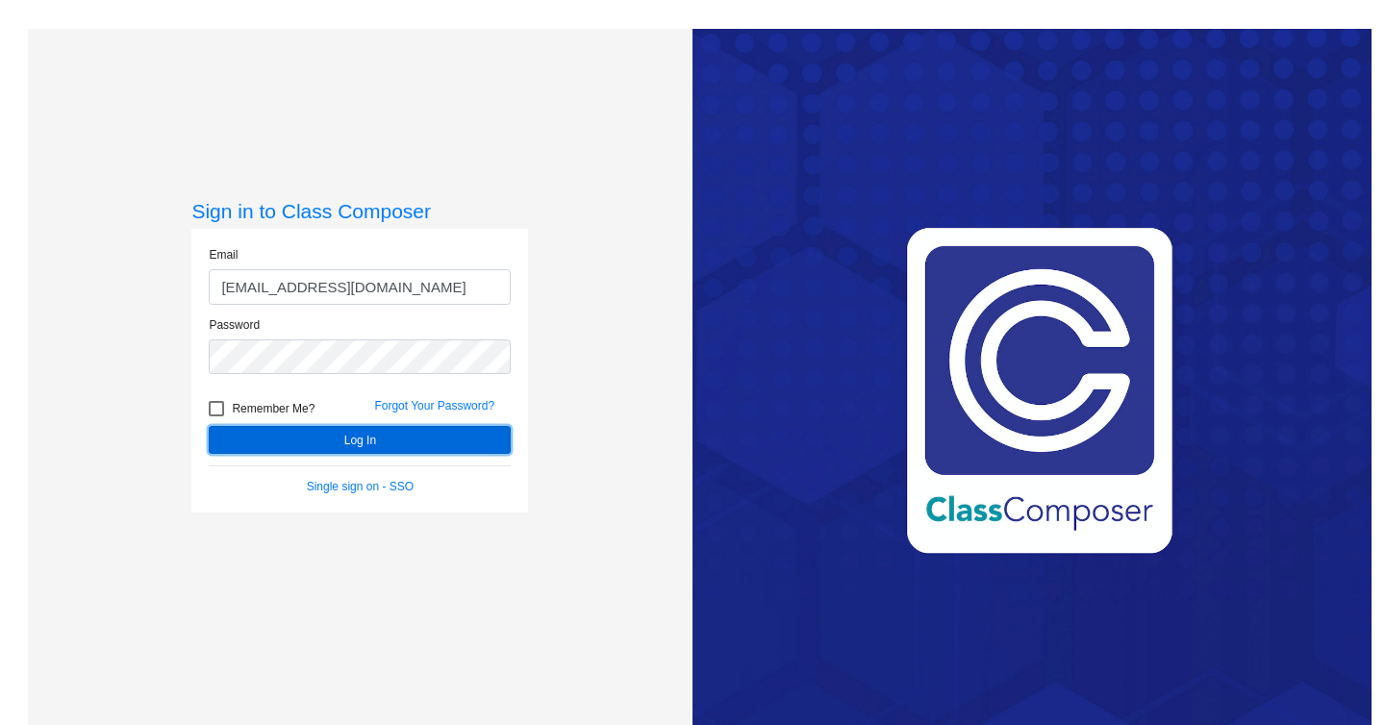
click at [478, 440] on button "Log In" at bounding box center [360, 440] width 302 height 28
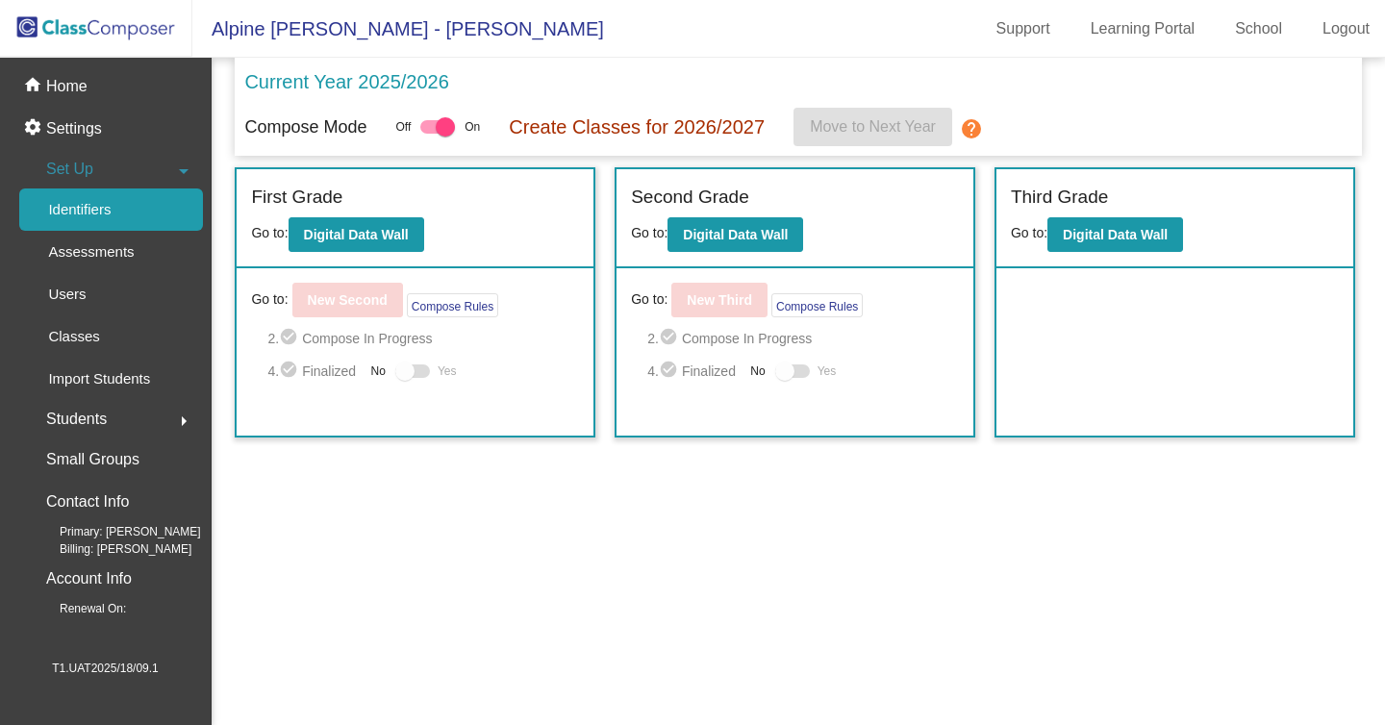
click at [111, 206] on p "Identifiers" at bounding box center [79, 209] width 63 height 23
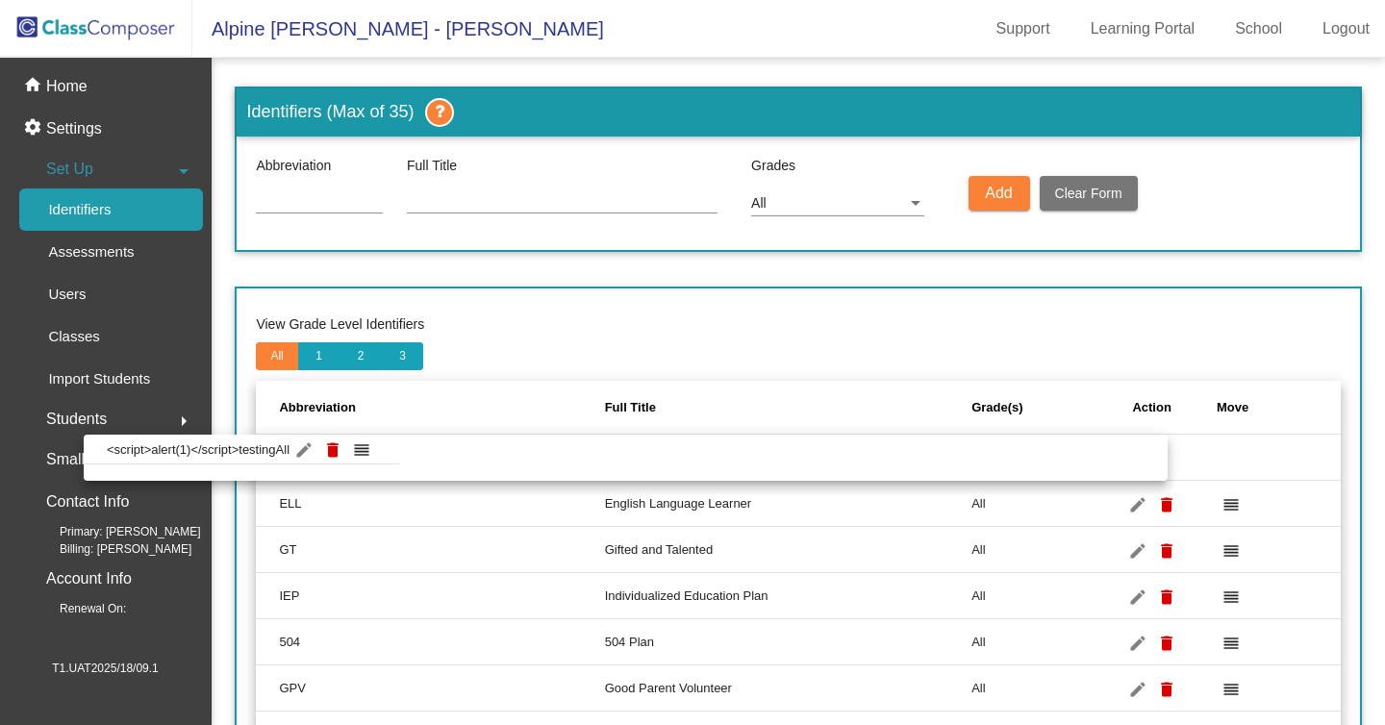
drag, startPoint x: 447, startPoint y: 446, endPoint x: 275, endPoint y: 446, distance: 172.2
click at [275, 446] on body "Alpine Meadows - Mike Support Learning Portal School Logout home Home settings …" at bounding box center [692, 362] width 1385 height 725
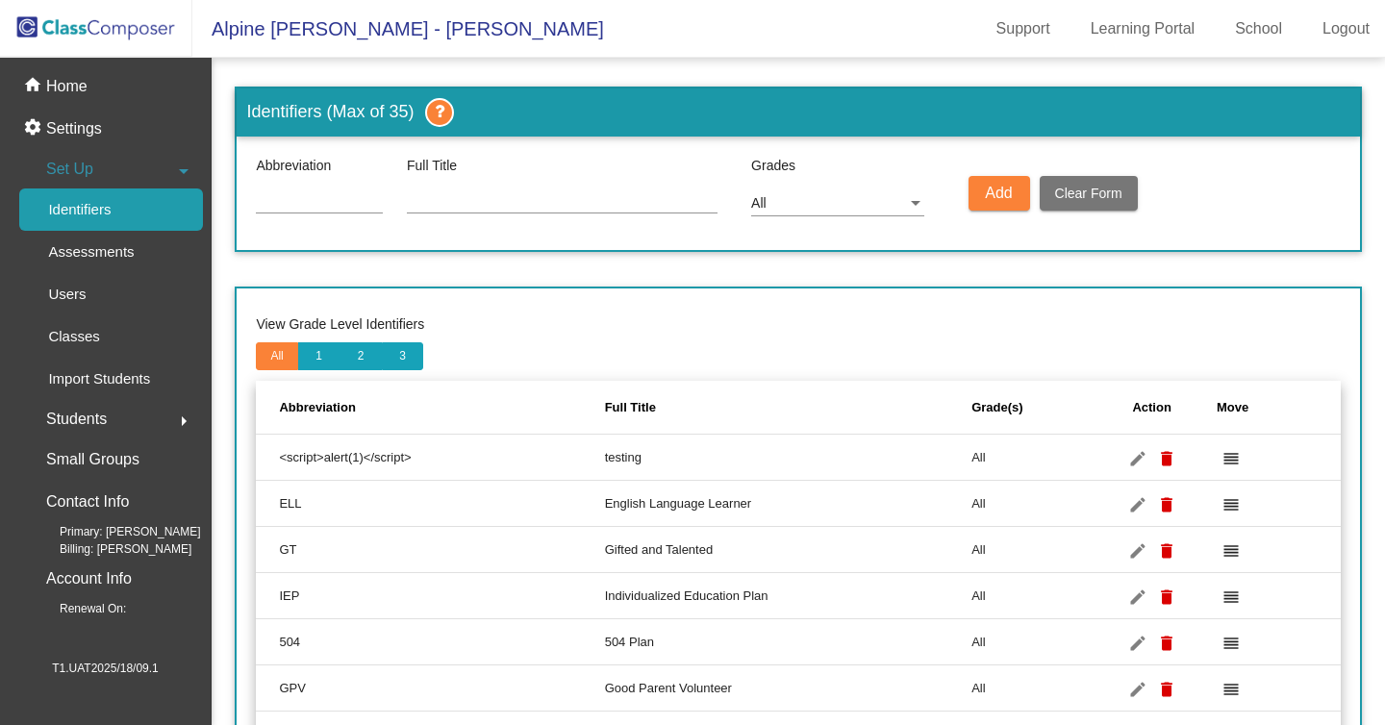
click at [1016, 124] on h3 "Identifiers (Max of 35)" at bounding box center [798, 113] width 1123 height 48
click at [1339, 22] on link "Logout" at bounding box center [1346, 28] width 78 height 31
